Goal: Task Accomplishment & Management: Manage account settings

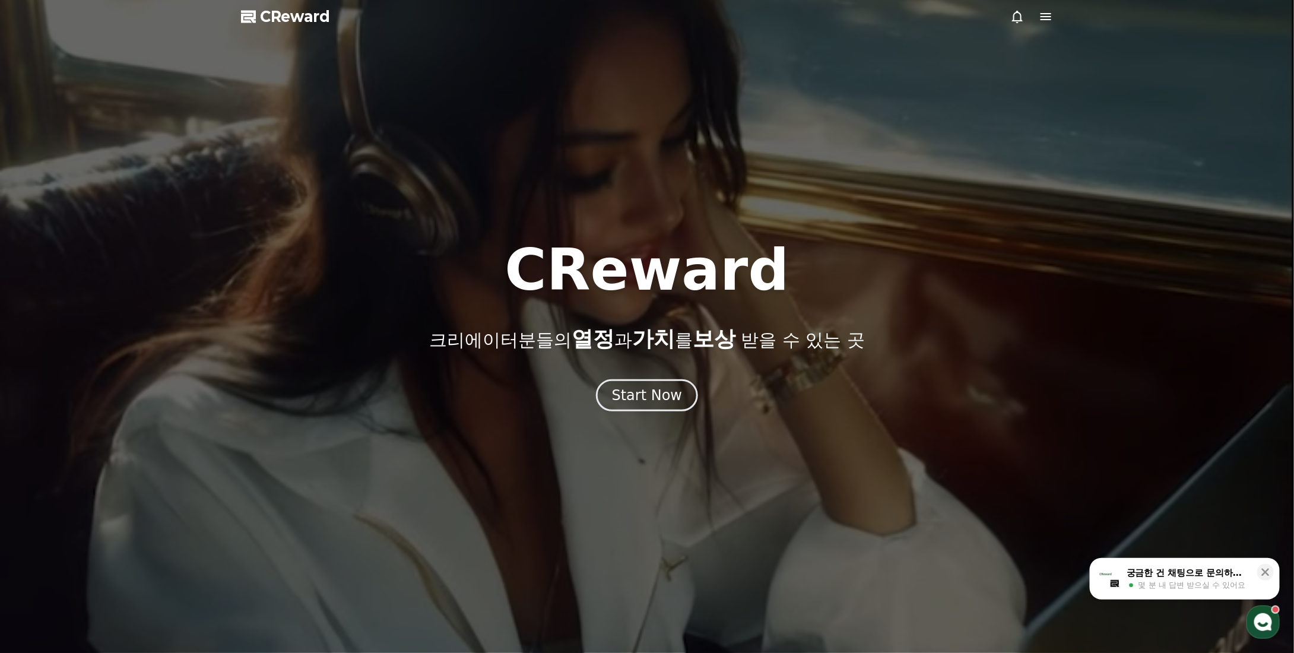
click at [293, 21] on span "CReward" at bounding box center [295, 16] width 70 height 19
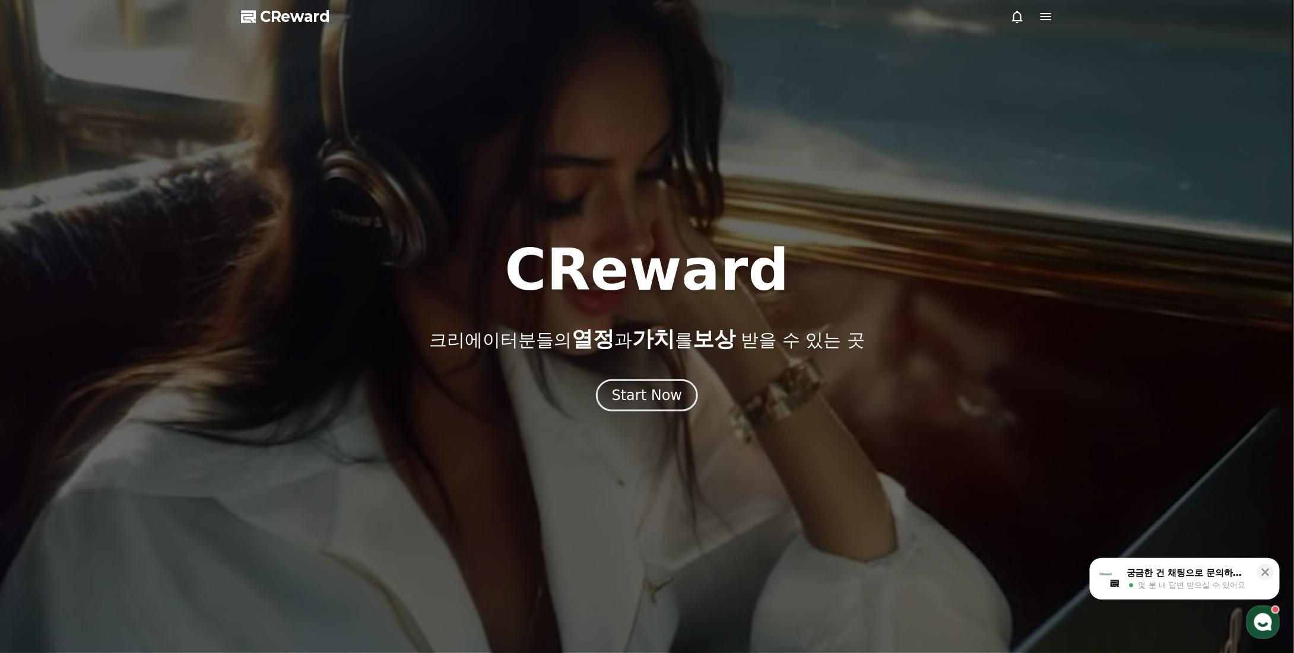
click at [293, 21] on span "CReward" at bounding box center [295, 16] width 70 height 19
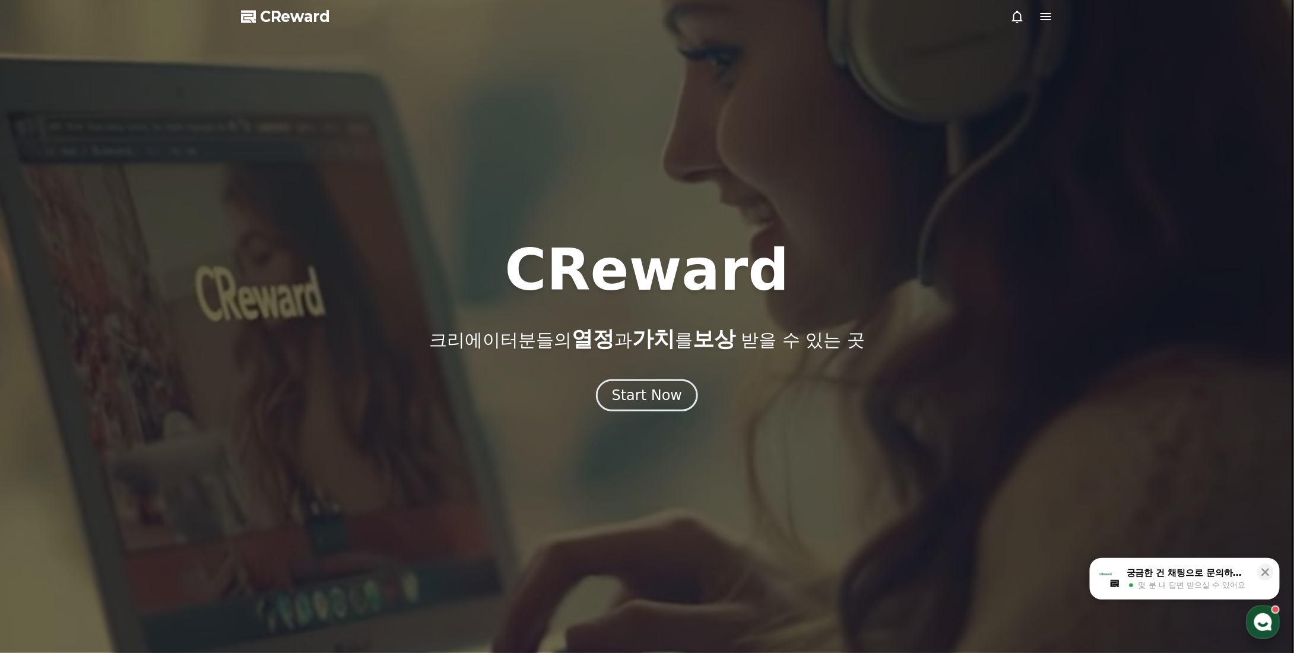
click at [1262, 612] on icon "button" at bounding box center [1263, 622] width 21 height 21
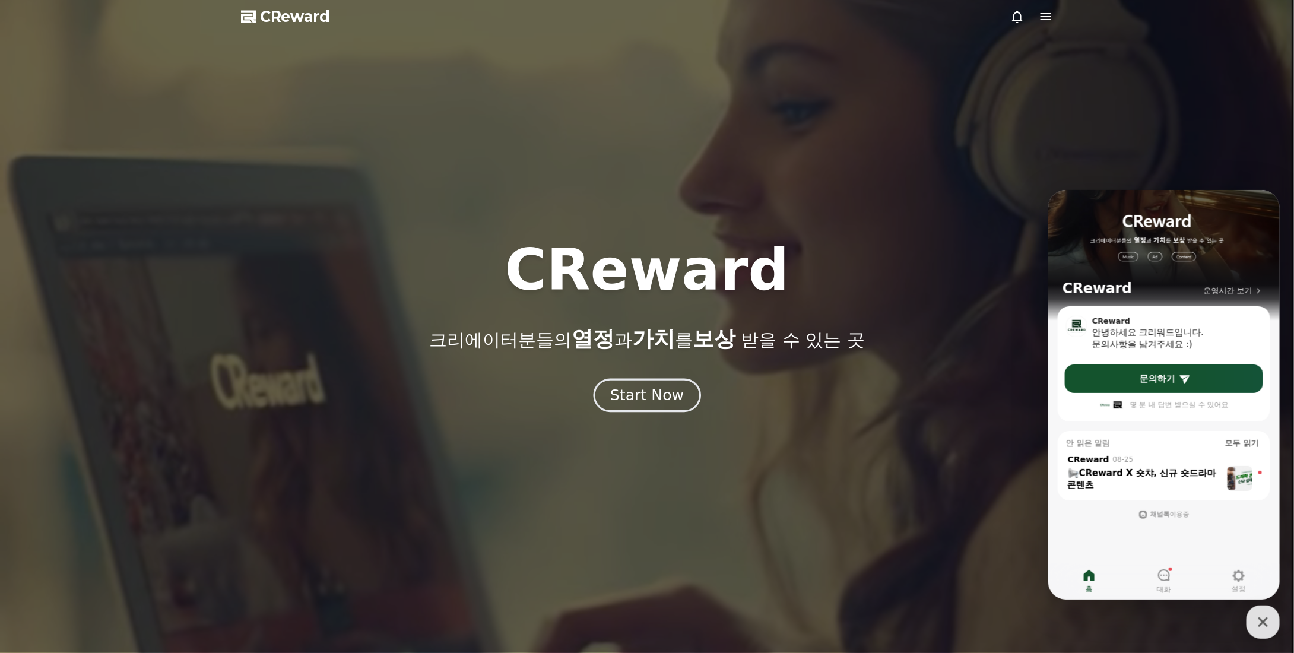
drag, startPoint x: 678, startPoint y: 445, endPoint x: 651, endPoint y: 391, distance: 61.1
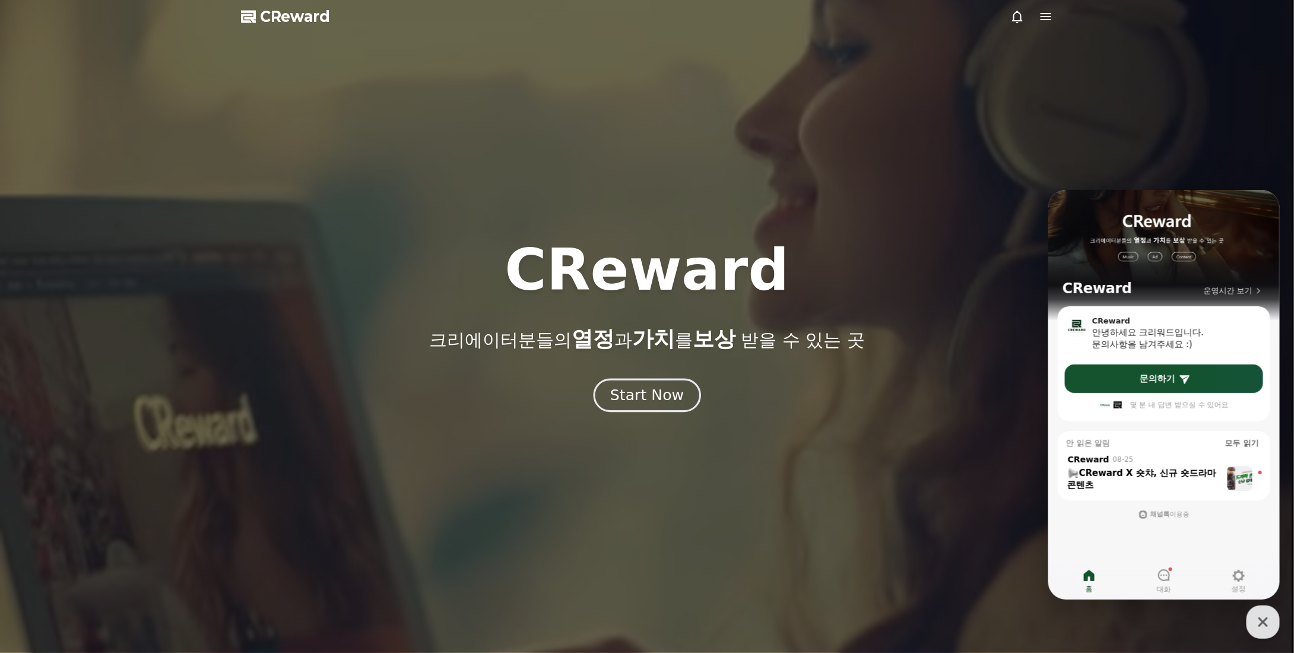
click at [678, 445] on div at bounding box center [647, 326] width 1294 height 653
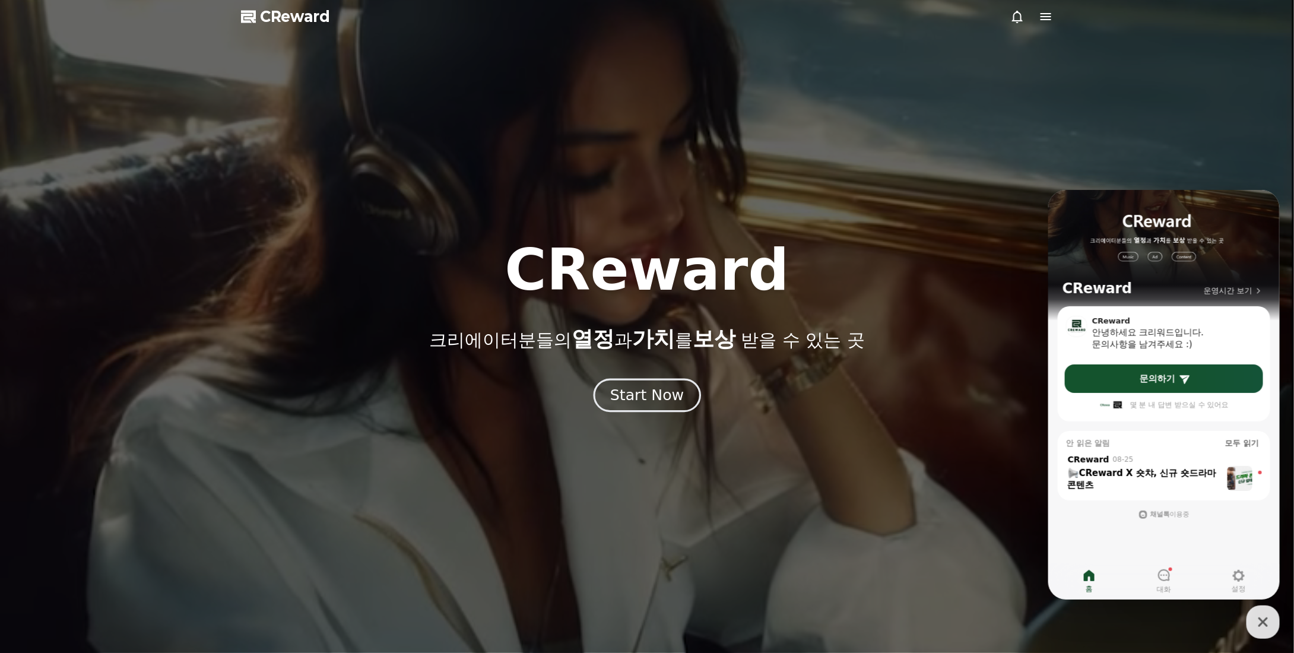
click at [651, 391] on div "Start Now" at bounding box center [647, 395] width 74 height 20
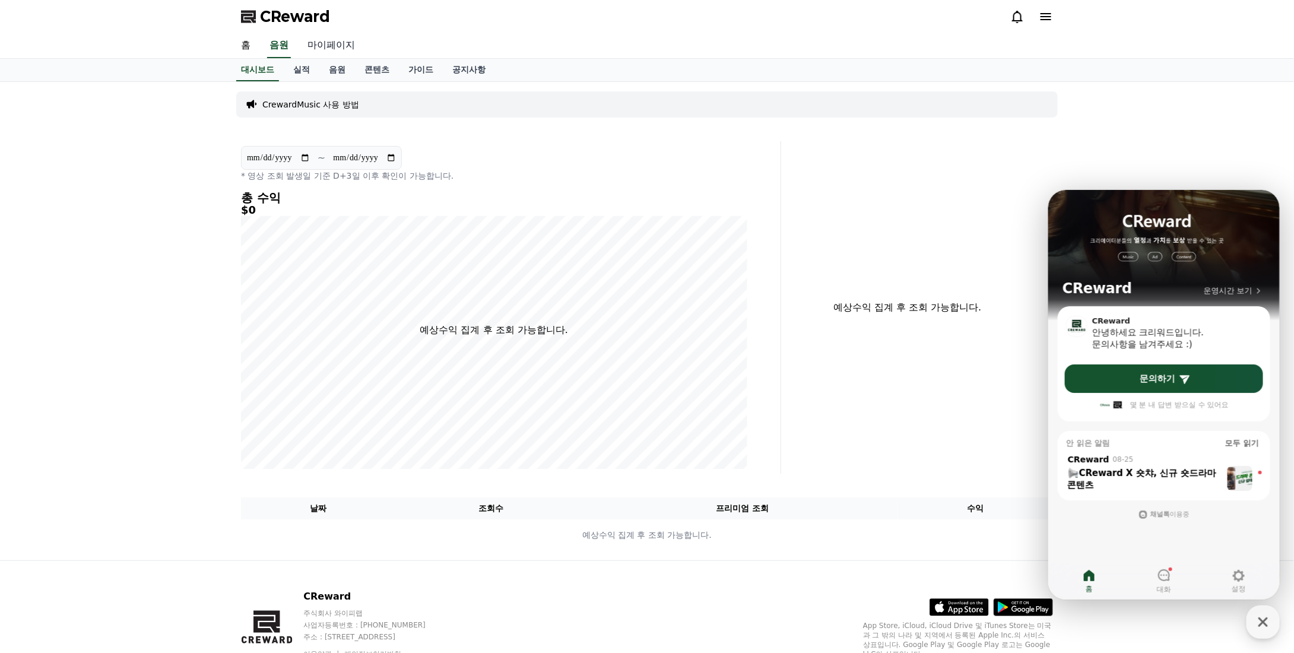
click at [327, 45] on link "마이페이지" at bounding box center [331, 45] width 67 height 25
select select "**********"
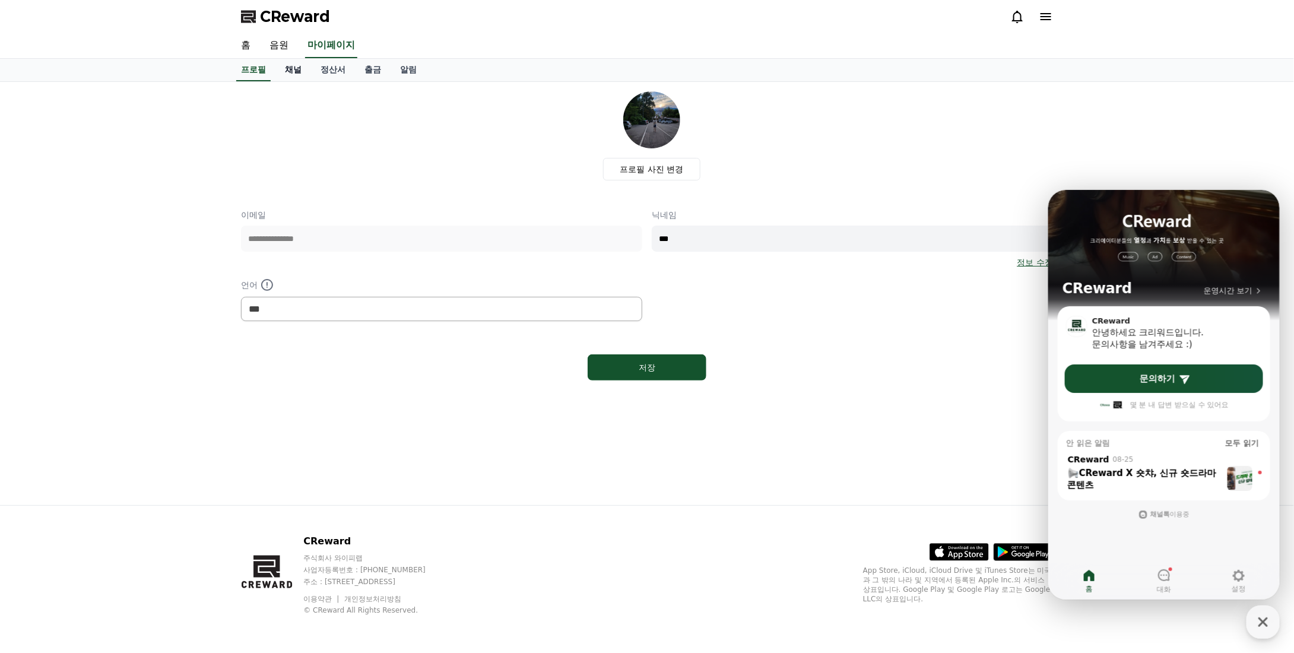
click at [295, 70] on link "채널" at bounding box center [294, 70] width 36 height 23
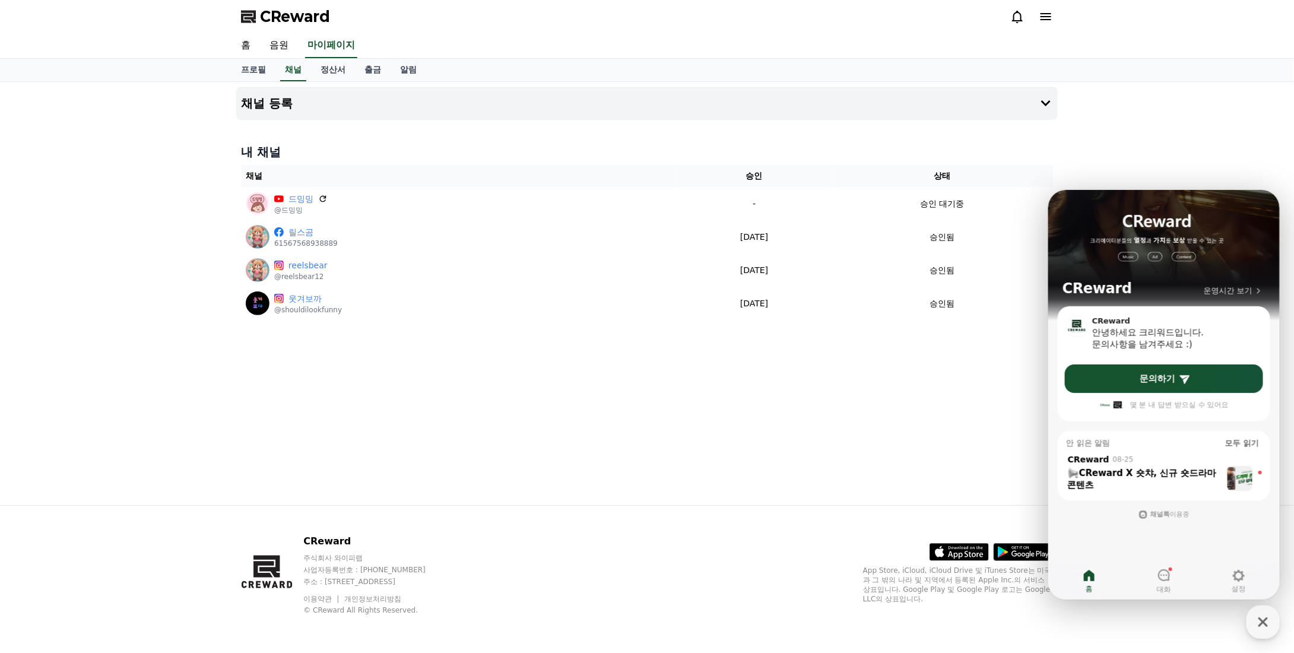
drag, startPoint x: 1253, startPoint y: 173, endPoint x: 1252, endPoint y: 188, distance: 15.5
click at [1253, 175] on div "채널 등록 내 채널 채널 승인 상태 드밍밍 @드밍밍 - 승인 대기중 릴스곰 61567568938889 [DATE] 09-17 승인됨 reels…" at bounding box center [647, 293] width 1294 height 423
drag, startPoint x: 799, startPoint y: 428, endPoint x: 746, endPoint y: 370, distance: 78.2
click at [799, 428] on div "채널 등록 내 채널 채널 승인 상태 드밍밍 @드밍밍 - 승인 대기중 릴스곰 61567568938889 [DATE] 09-17 승인됨 reels…" at bounding box center [647, 293] width 831 height 423
drag, startPoint x: 324, startPoint y: 195, endPoint x: 705, endPoint y: 62, distance: 404.5
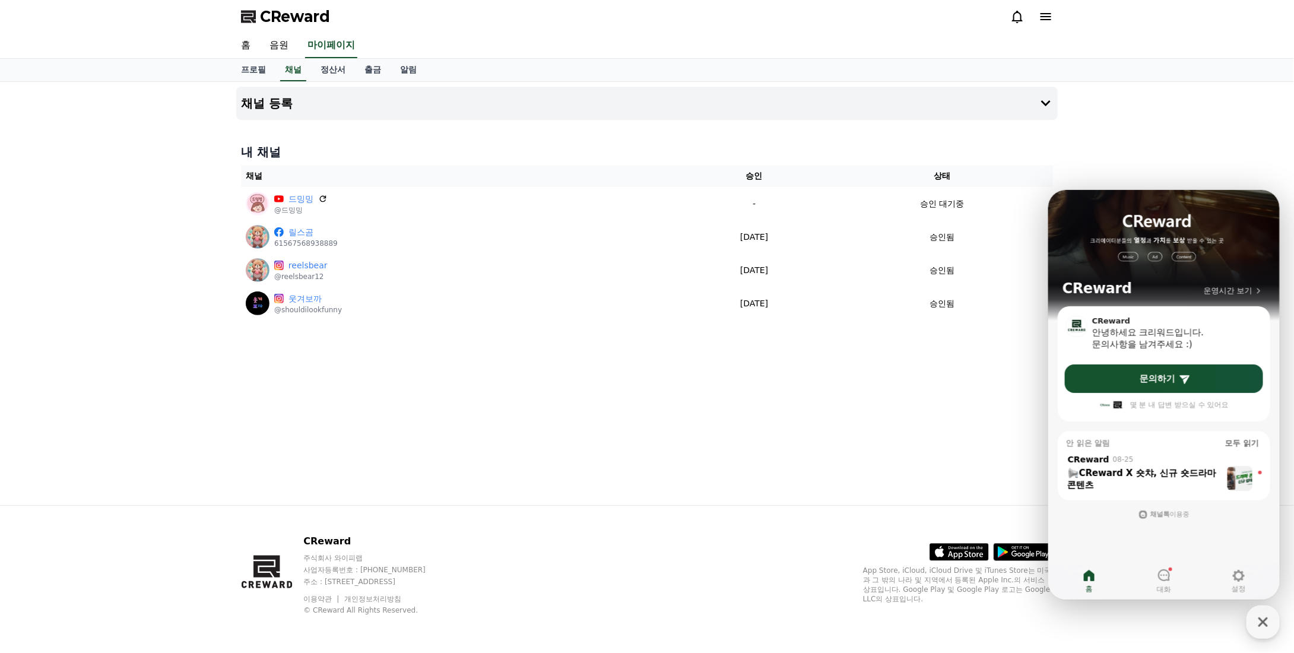
click at [324, 197] on icon at bounding box center [323, 199] width 10 height 10
